Goal: Task Accomplishment & Management: Manage account settings

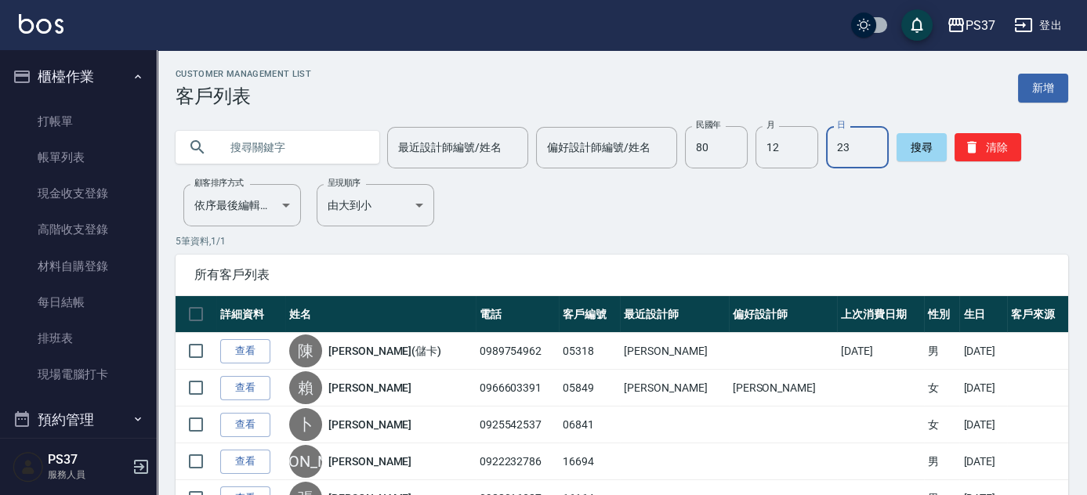
scroll to position [564, 0]
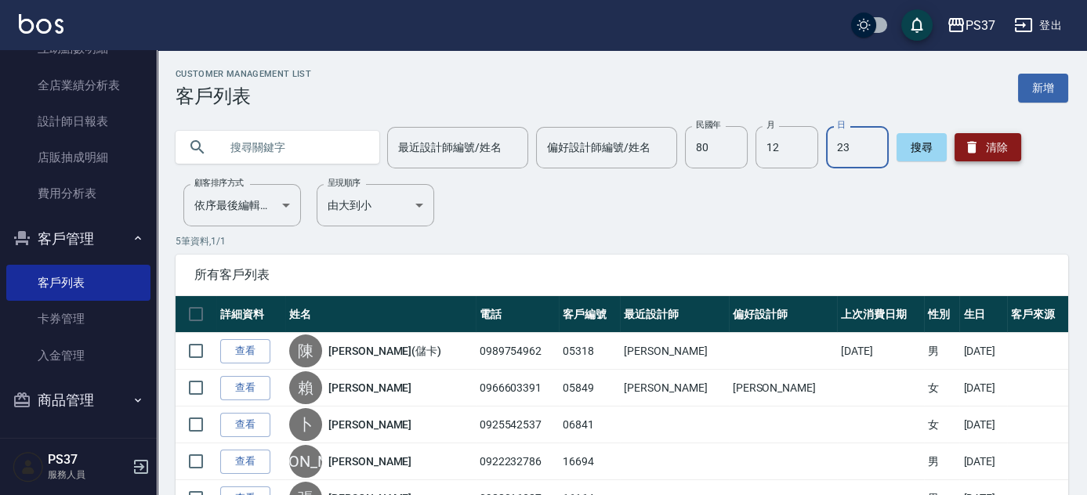
click at [972, 136] on button "清除" at bounding box center [987, 147] width 67 height 28
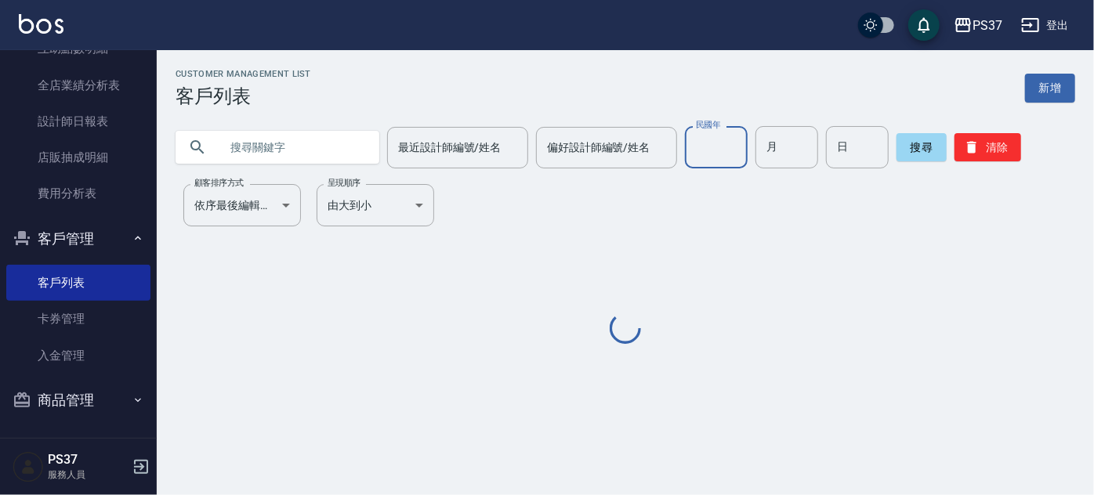
click at [725, 143] on input "民國年" at bounding box center [716, 147] width 63 height 42
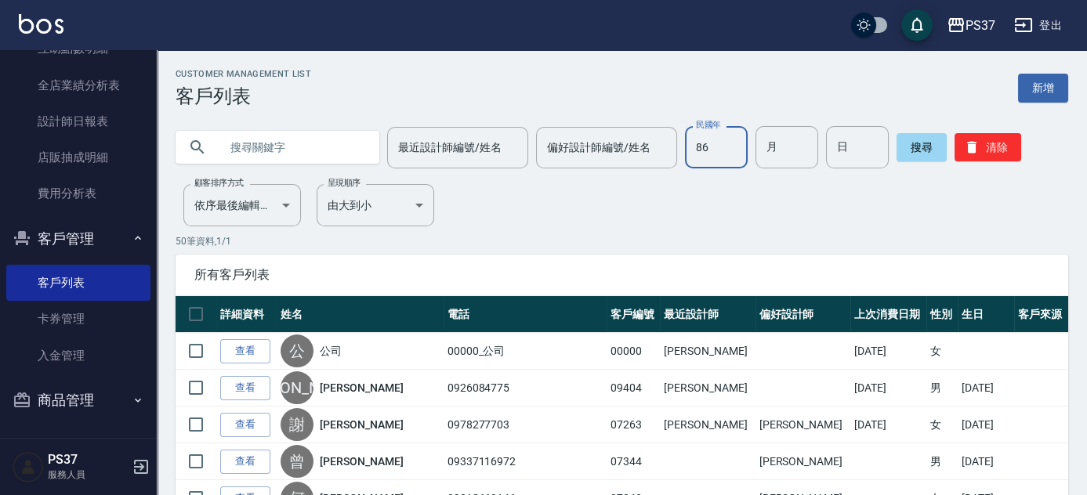
type input "86"
type input "08"
type input "22"
click at [782, 143] on input "08" at bounding box center [786, 147] width 63 height 42
type input "03"
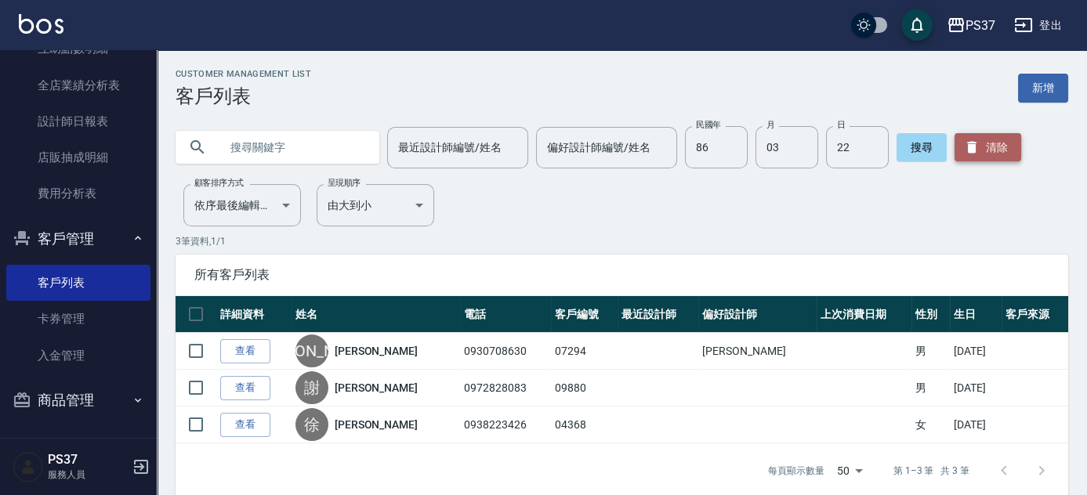
click at [1009, 145] on button "清除" at bounding box center [987, 147] width 67 height 28
